Goal: Transaction & Acquisition: Purchase product/service

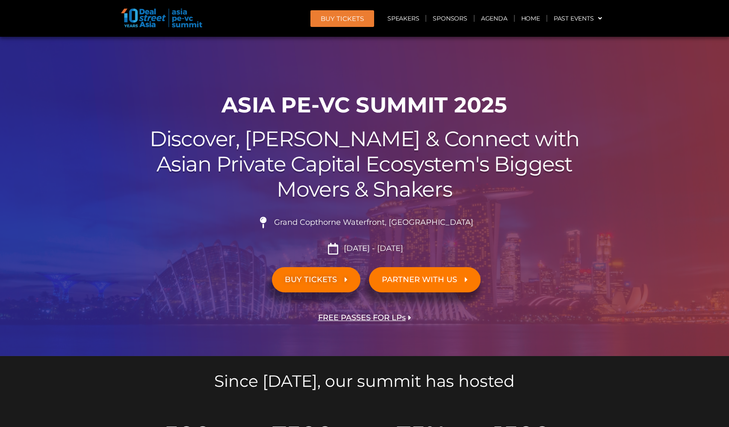
drag, startPoint x: 296, startPoint y: 250, endPoint x: 456, endPoint y: 250, distance: 160.4
click at [456, 250] on li "[DATE] - [DATE]" at bounding box center [364, 249] width 479 height 12
click at [335, 18] on span "BUY Tickets" at bounding box center [342, 18] width 43 height 6
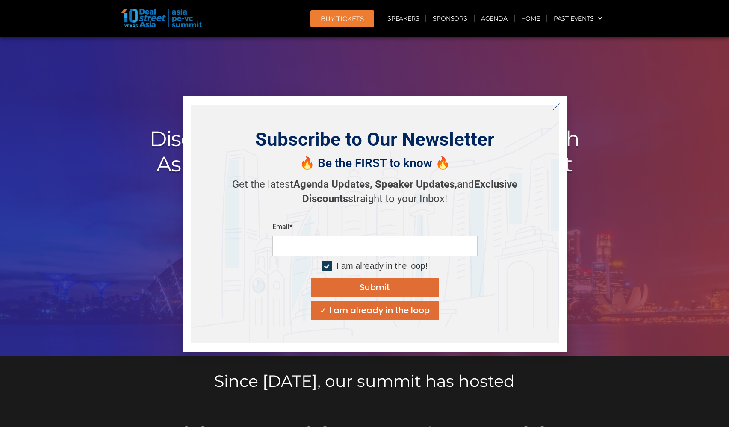
click at [329, 265] on div at bounding box center [327, 266] width 6 height 6
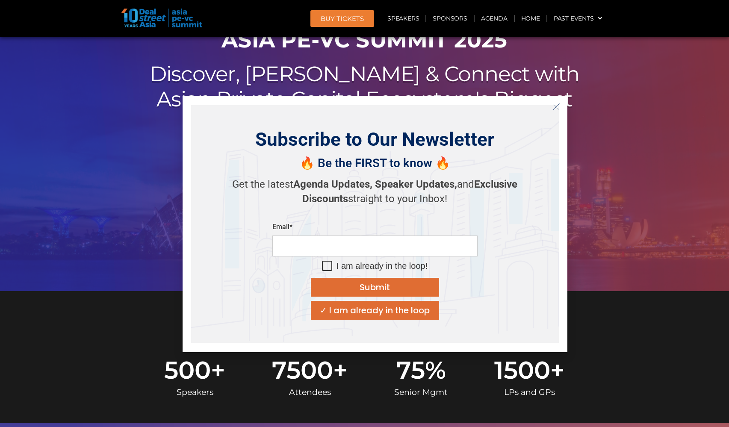
scroll to position [86, 0]
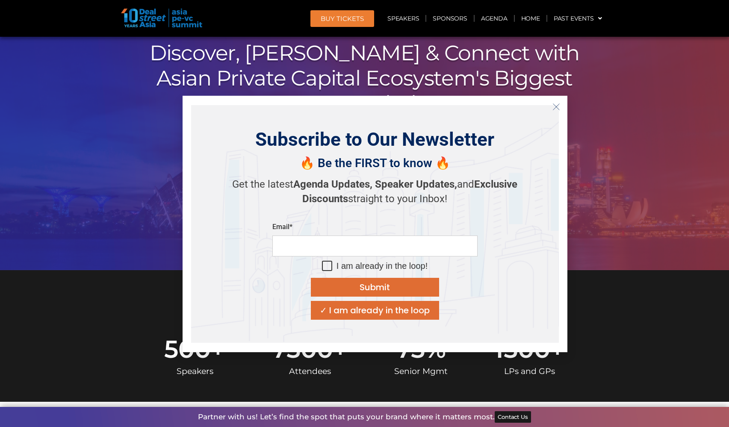
click at [554, 98] on div "Subscribe to Our Newsletter 🔥 Be the FIRST to know 🔥 Get the latest Agenda Upda…" at bounding box center [375, 224] width 385 height 257
click at [555, 107] on icon "Close" at bounding box center [557, 107] width 8 height 8
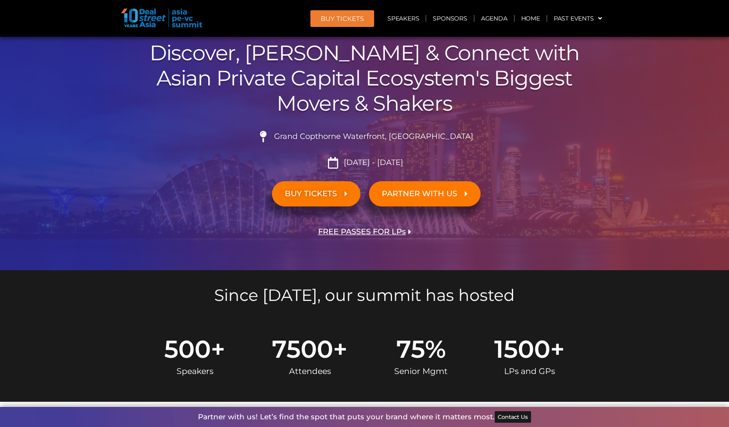
click at [316, 203] on link "BUY TICKETS" at bounding box center [316, 193] width 89 height 25
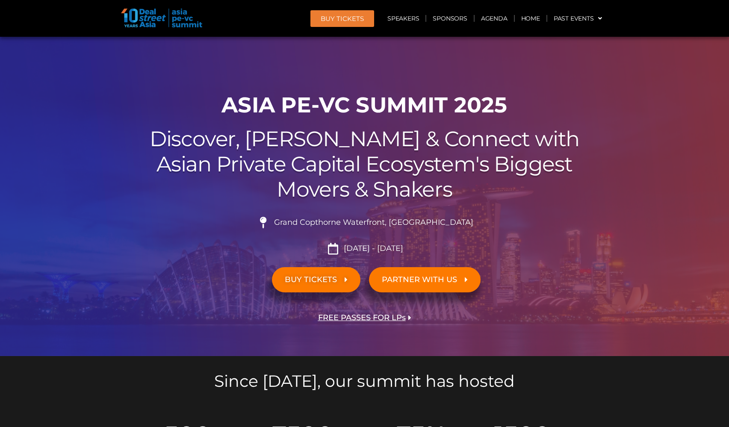
click at [299, 284] on span "BUY TICKETS" at bounding box center [311, 280] width 52 height 8
click at [440, 280] on span "PARTNER WITH US" at bounding box center [419, 280] width 75 height 8
click at [348, 278] on link "BUY TICKETS" at bounding box center [316, 279] width 89 height 25
click at [240, 287] on div "BUY TICKETS" at bounding box center [245, 280] width 240 height 34
click at [289, 285] on link "BUY TICKETS" at bounding box center [316, 279] width 89 height 25
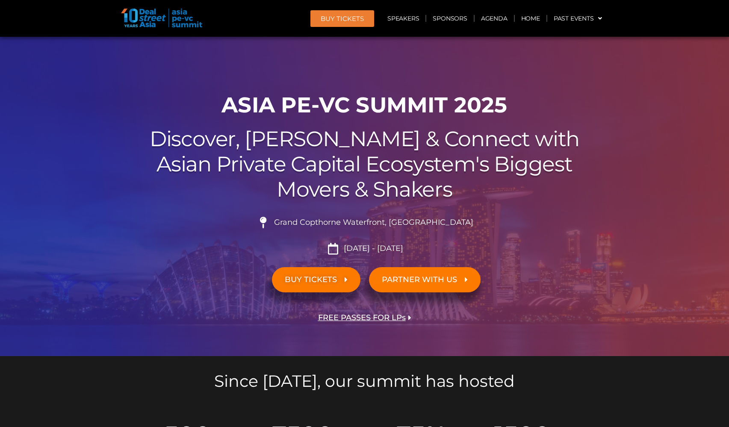
click at [291, 279] on span "BUY TICKETS" at bounding box center [311, 280] width 52 height 8
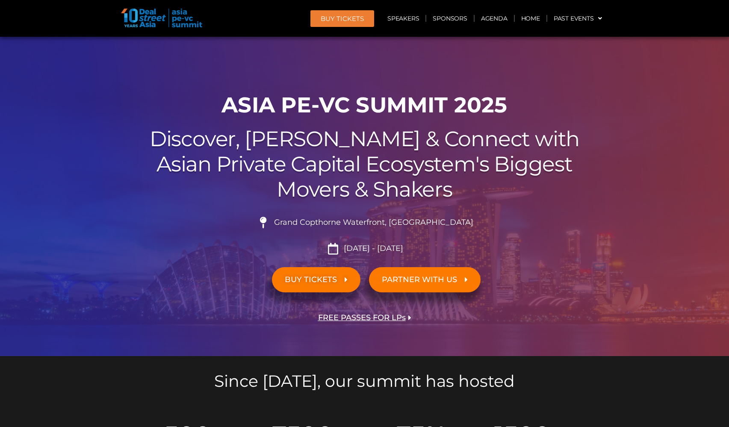
click at [291, 279] on span "BUY TICKETS" at bounding box center [311, 280] width 52 height 8
click at [596, 20] on span at bounding box center [598, 18] width 8 height 15
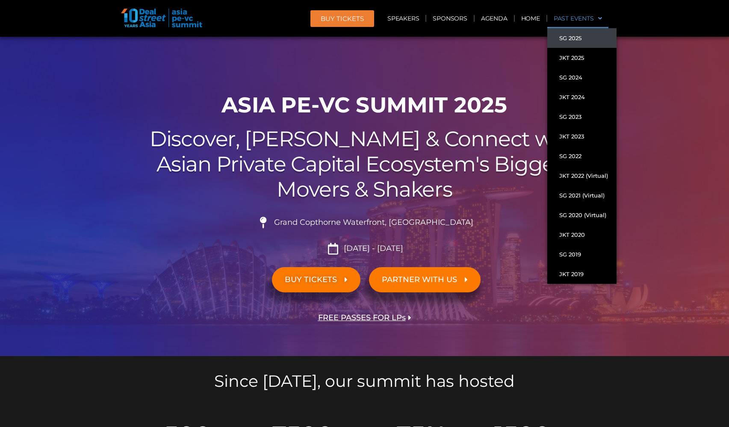
click at [370, 134] on h2 "Discover, Learn & Connect with Asian Private Capital Ecosystem's Biggest Movers…" at bounding box center [364, 164] width 479 height 75
